Goal: Navigation & Orientation: Understand site structure

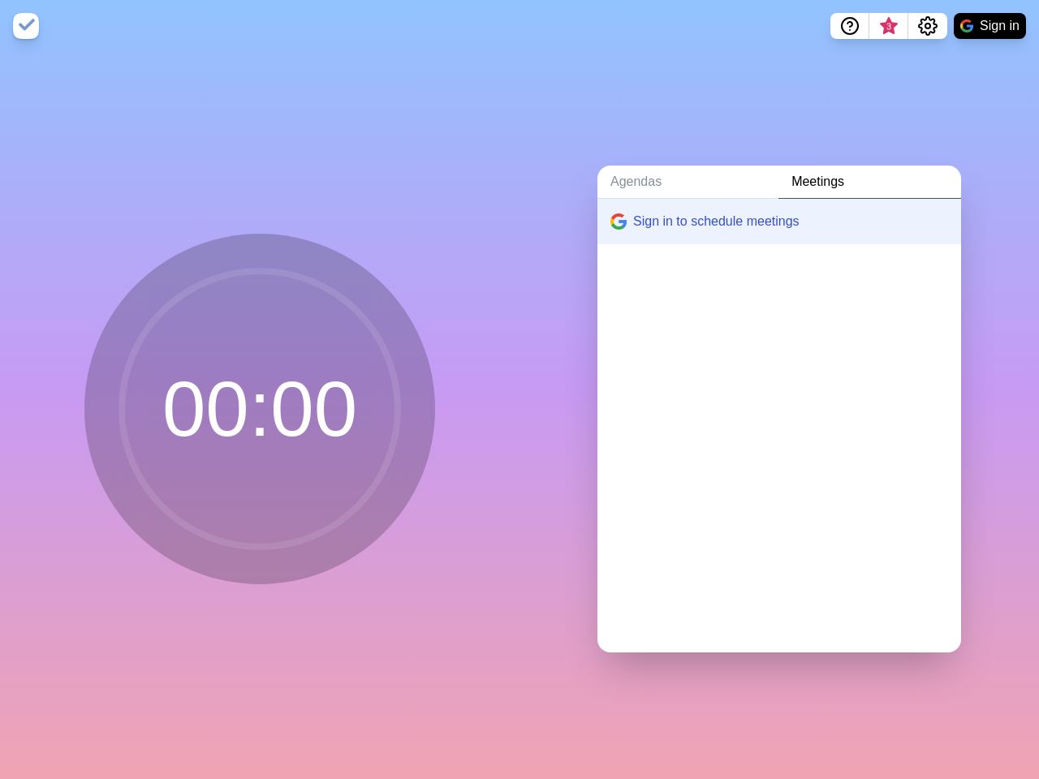
click at [519, 390] on div "Agendas Meetings Sign in to schedule meetings" at bounding box center [778, 415] width 519 height 727
click at [849, 26] on icon "Help" at bounding box center [849, 24] width 5 height 5
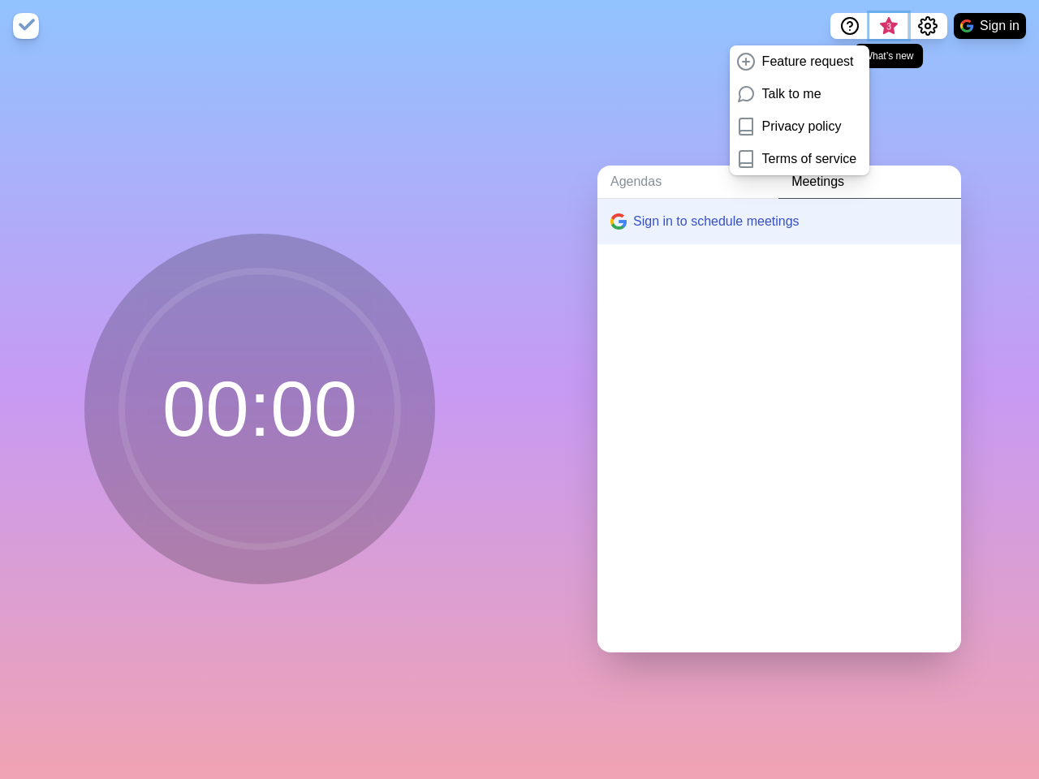
click at [888, 26] on span "3" at bounding box center [888, 26] width 13 height 13
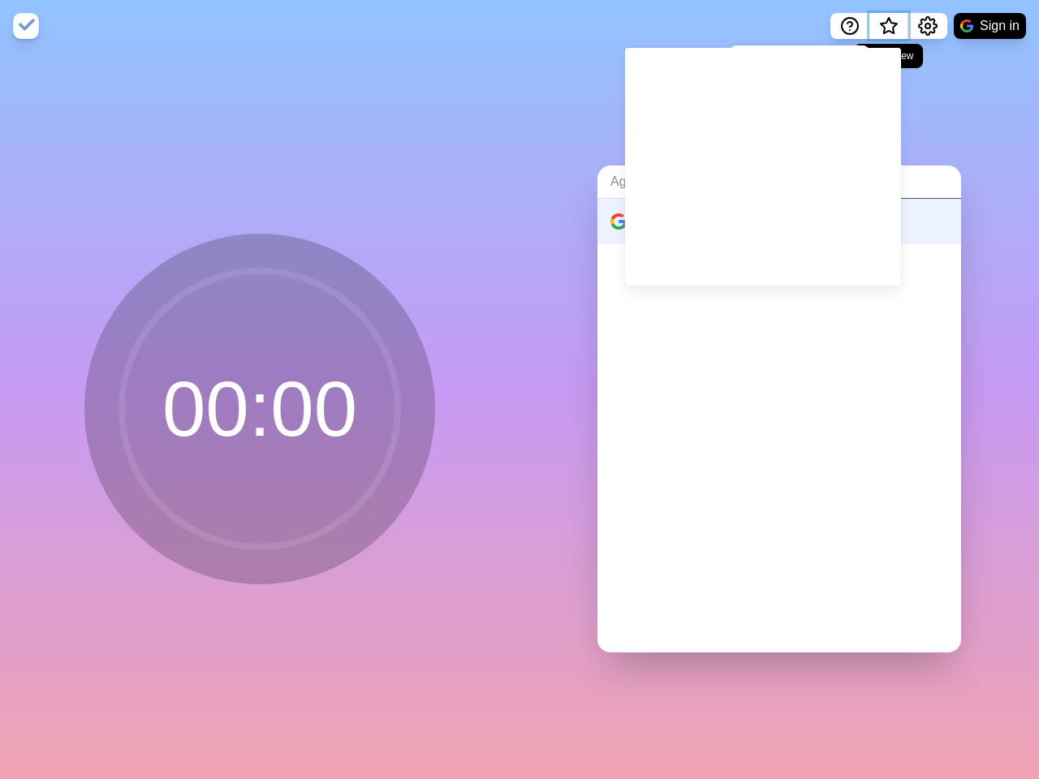
click at [888, 31] on span "What’s new" at bounding box center [888, 27] width 8 height 8
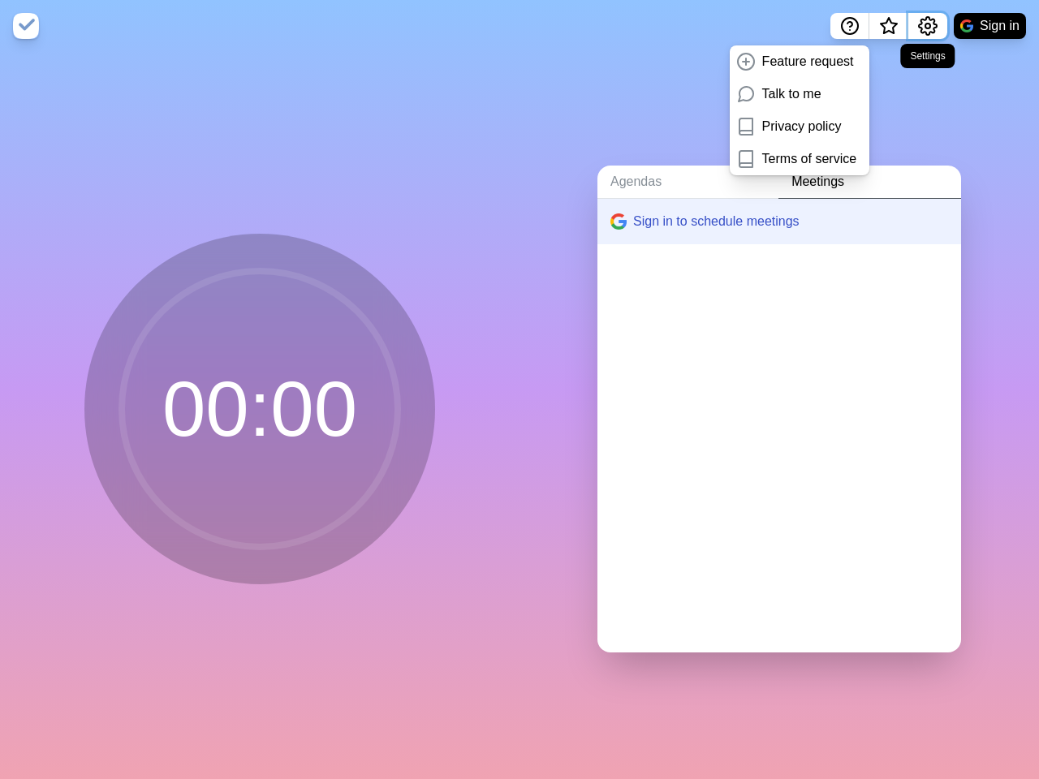
click at [927, 26] on icon "Settings" at bounding box center [927, 25] width 19 height 19
click at [989, 26] on button "Sign in" at bounding box center [989, 26] width 72 height 26
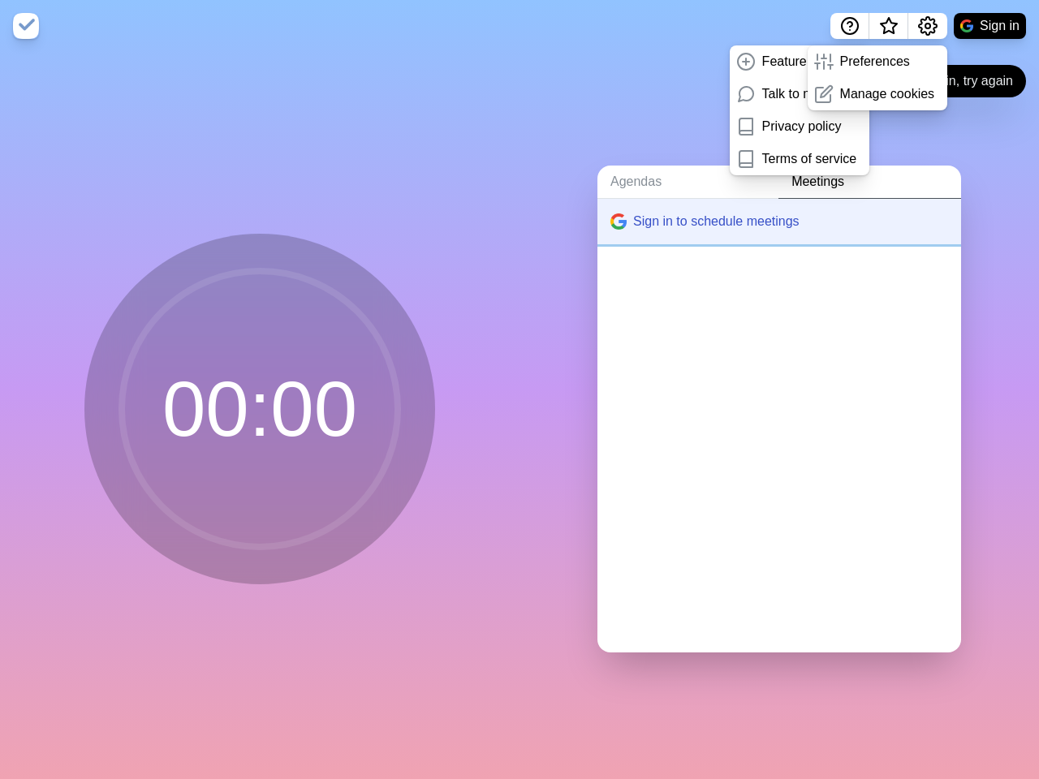
click at [765, 215] on button "Sign in to schedule meetings" at bounding box center [779, 221] width 364 height 45
